Goal: Complete application form

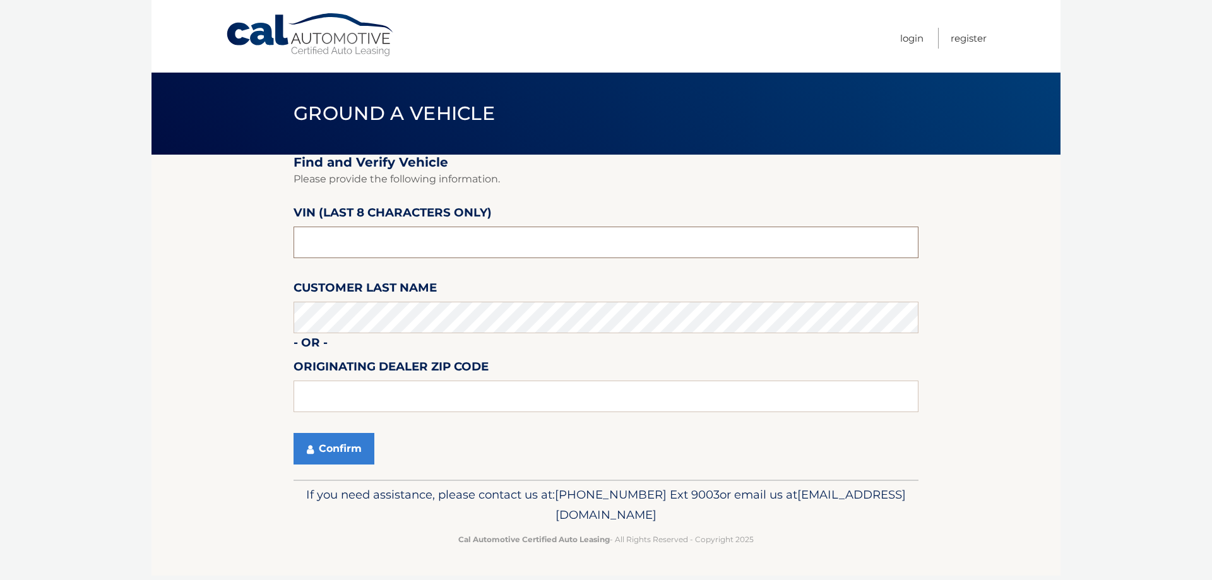
paste input "3C4NJDCB"
click at [367, 246] on input "text" at bounding box center [606, 243] width 625 height 32
type input "3C4NJDCB"
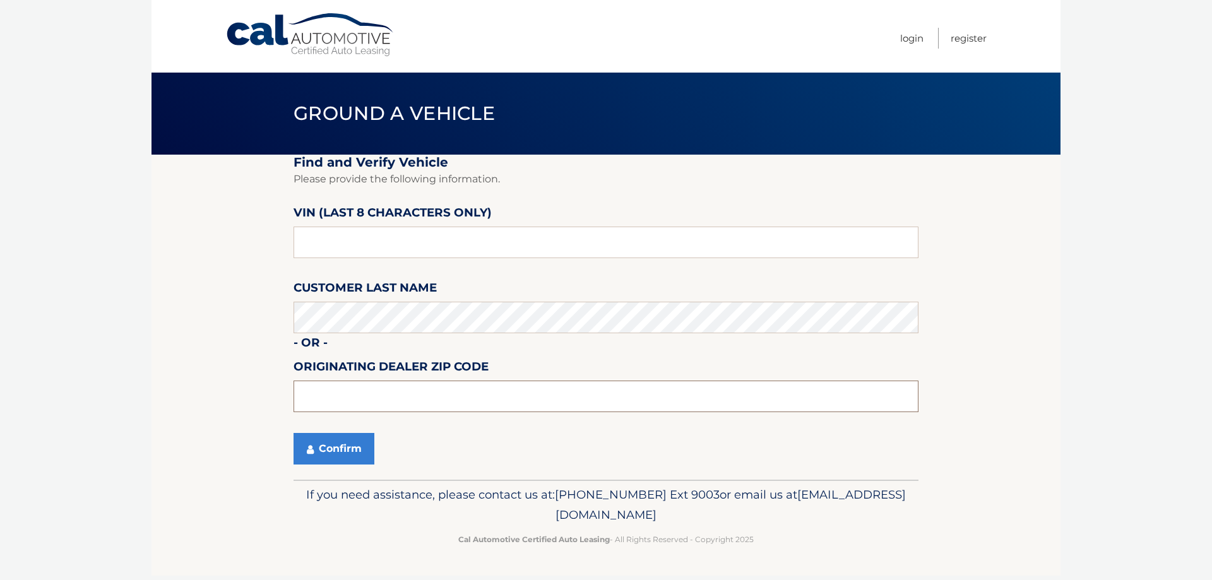
click at [333, 398] on input "text" at bounding box center [606, 397] width 625 height 32
type input "15044"
click at [342, 445] on button "Confirm" at bounding box center [334, 449] width 81 height 32
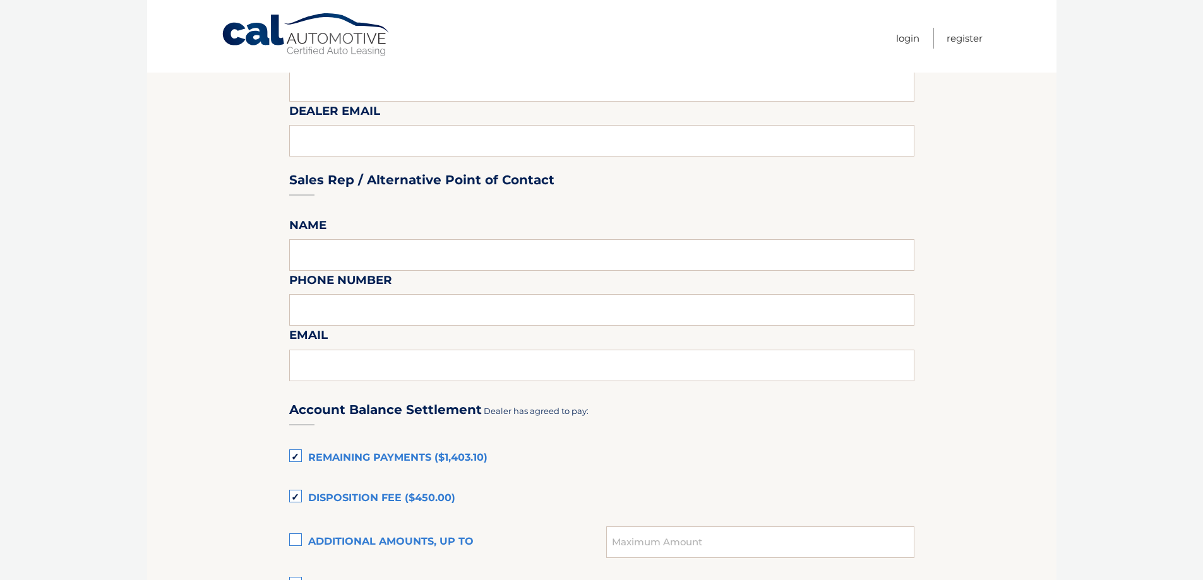
scroll to position [631, 0]
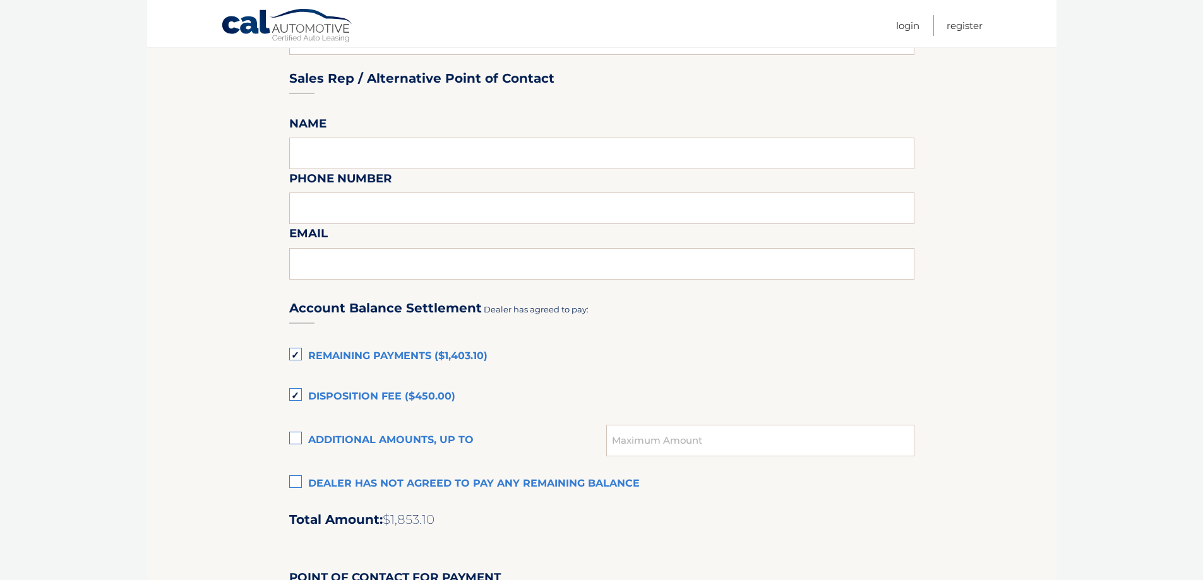
drag, startPoint x: 412, startPoint y: 400, endPoint x: 923, endPoint y: 89, distance: 597.9
click at [923, 89] on section "Maturity Date: [DATE] Or, click here to be directed to a quote for dealer purch…" at bounding box center [601, 214] width 909 height 1383
